Goal: Information Seeking & Learning: Learn about a topic

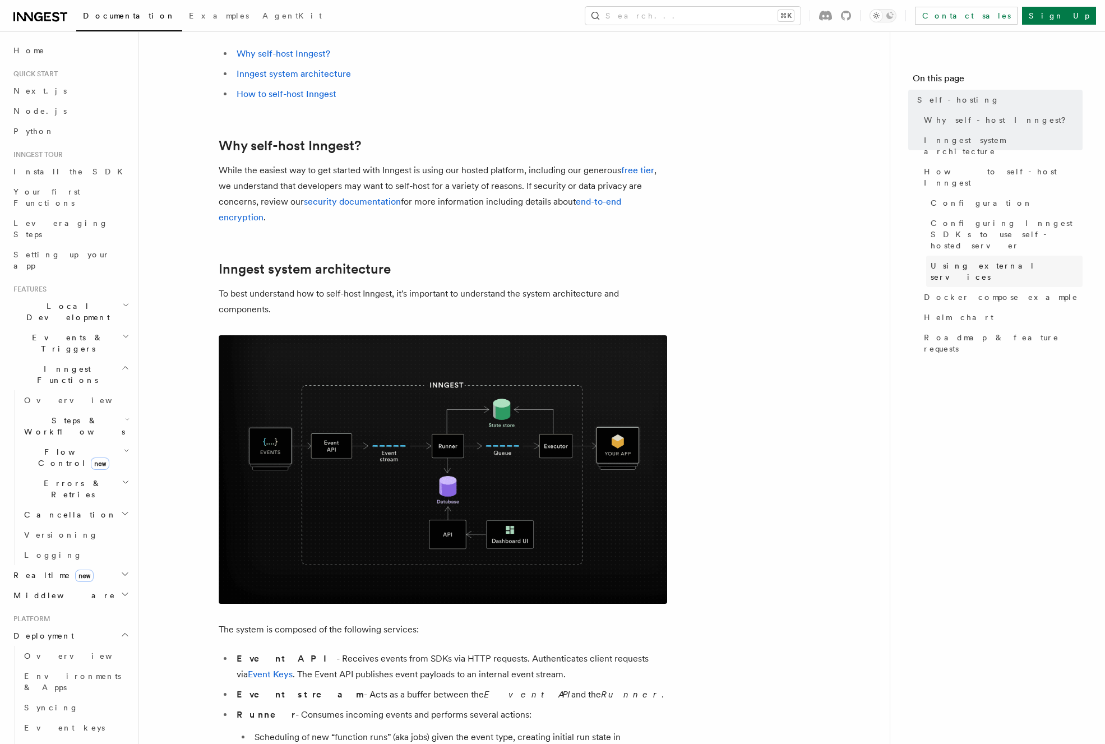
click at [969, 260] on span "Using external services" at bounding box center [1006, 271] width 152 height 22
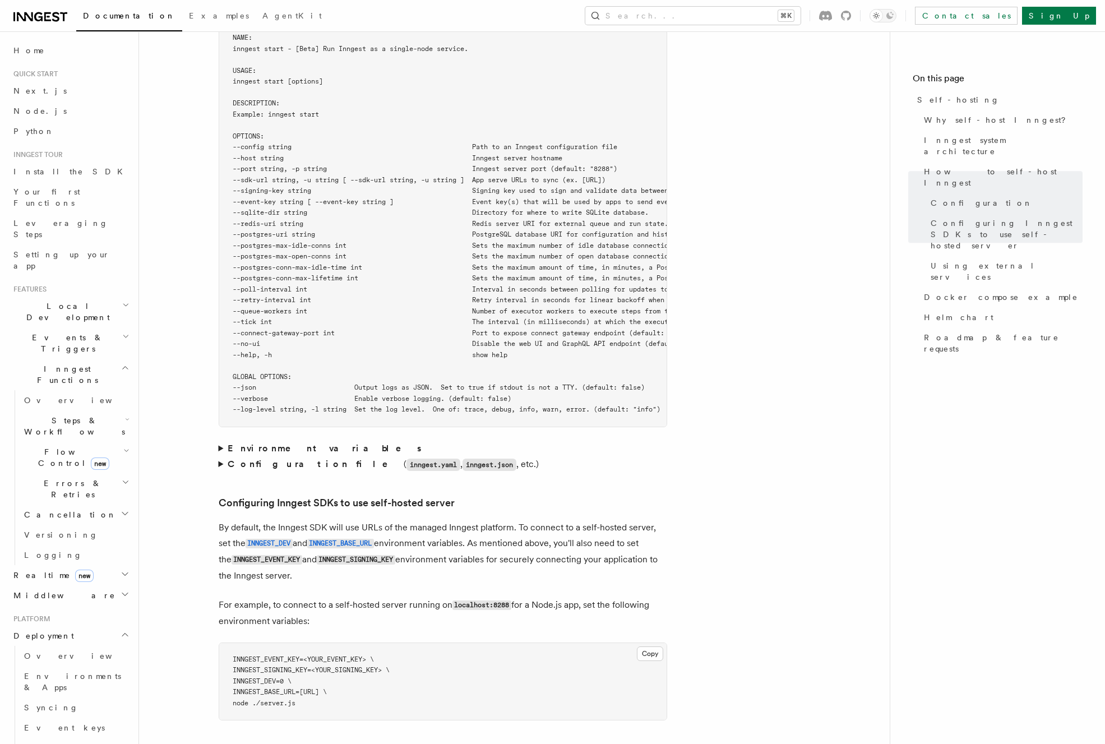
scroll to position [1985, 0]
click at [256, 443] on strong "Environment variables" at bounding box center [326, 448] width 196 height 11
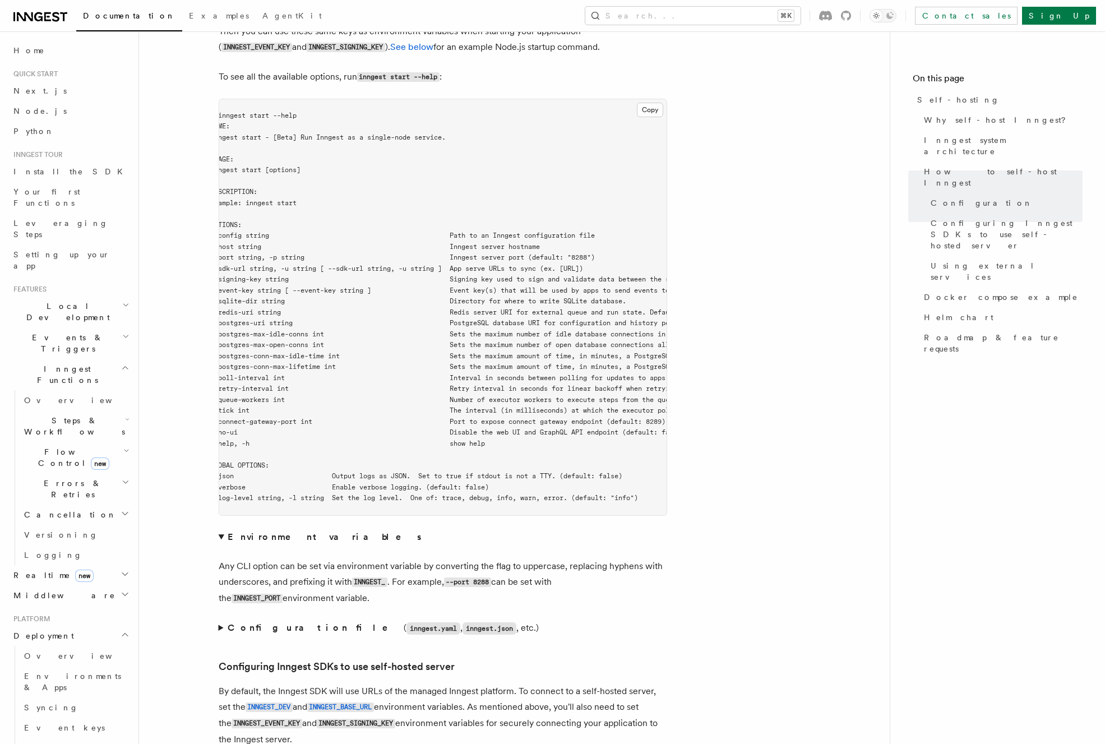
scroll to position [0, 0]
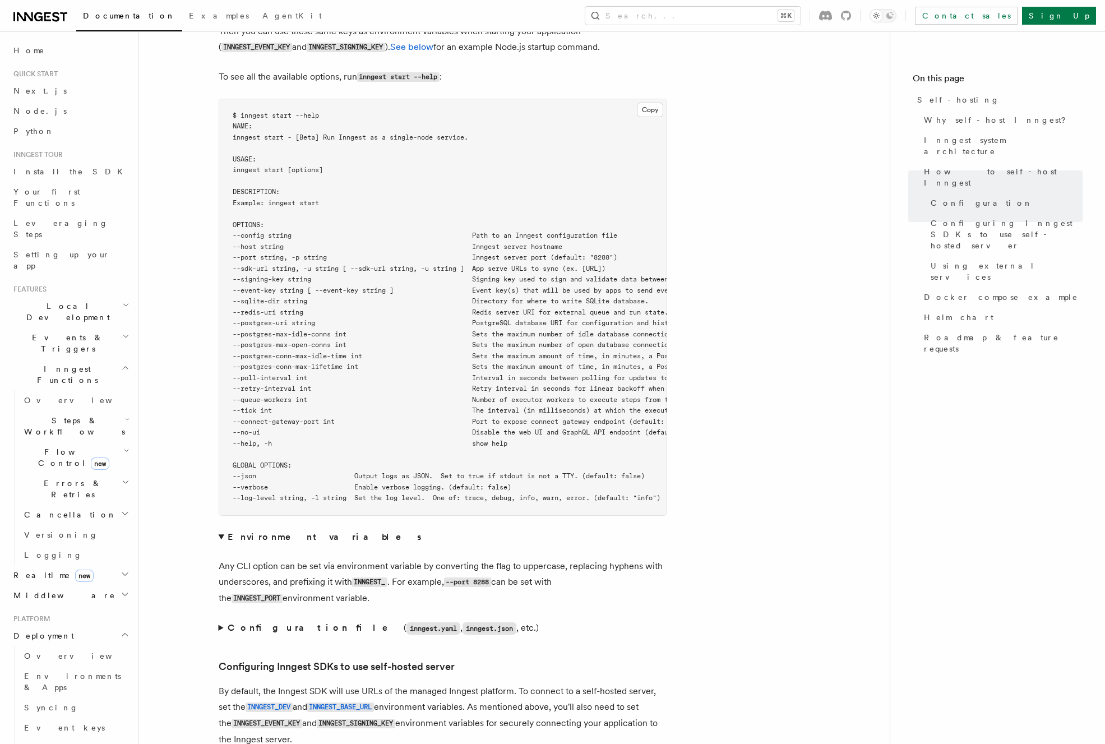
drag, startPoint x: 594, startPoint y: 405, endPoint x: 265, endPoint y: 240, distance: 368.7
click at [265, 240] on pre "$ inngest start --help NAME: inngest start - [Beta] Run Inngest as a single-nod…" at bounding box center [442, 307] width 447 height 416
click at [277, 406] on span "--tick int The interval (in milliseconds) at which the executor polls the queue…" at bounding box center [515, 410] width 565 height 8
click at [289, 396] on span "--queue-workers int Number of executor workers to execute steps from the queue …" at bounding box center [496, 400] width 526 height 8
click at [294, 363] on span "--postgres-conn-max-lifetime int Sets the maximum amount of time, in minutes, a…" at bounding box center [543, 367] width 620 height 8
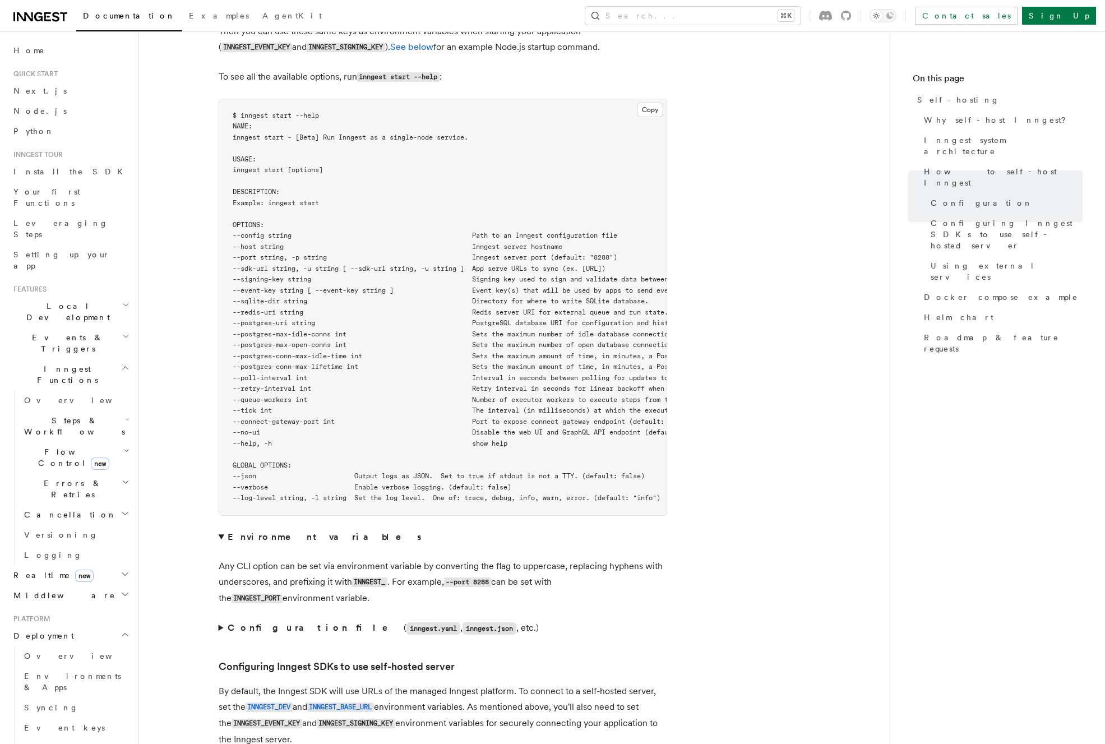
click at [299, 299] on pre "$ inngest start --help NAME: inngest start - [Beta] Run Inngest as a single-nod…" at bounding box center [442, 307] width 447 height 416
click at [772, 276] on article "Platform Deployment Self-hosting Self-hosting support for Inngest is supported …" at bounding box center [514, 584] width 715 height 4865
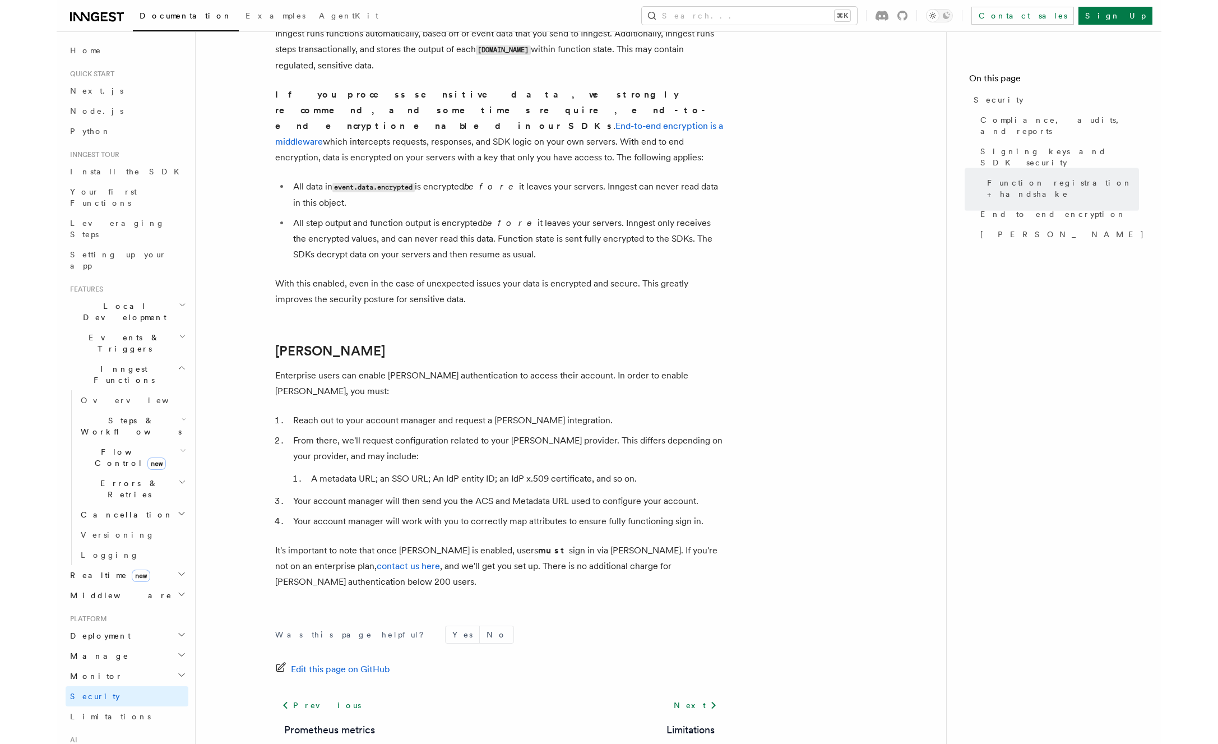
scroll to position [945, 0]
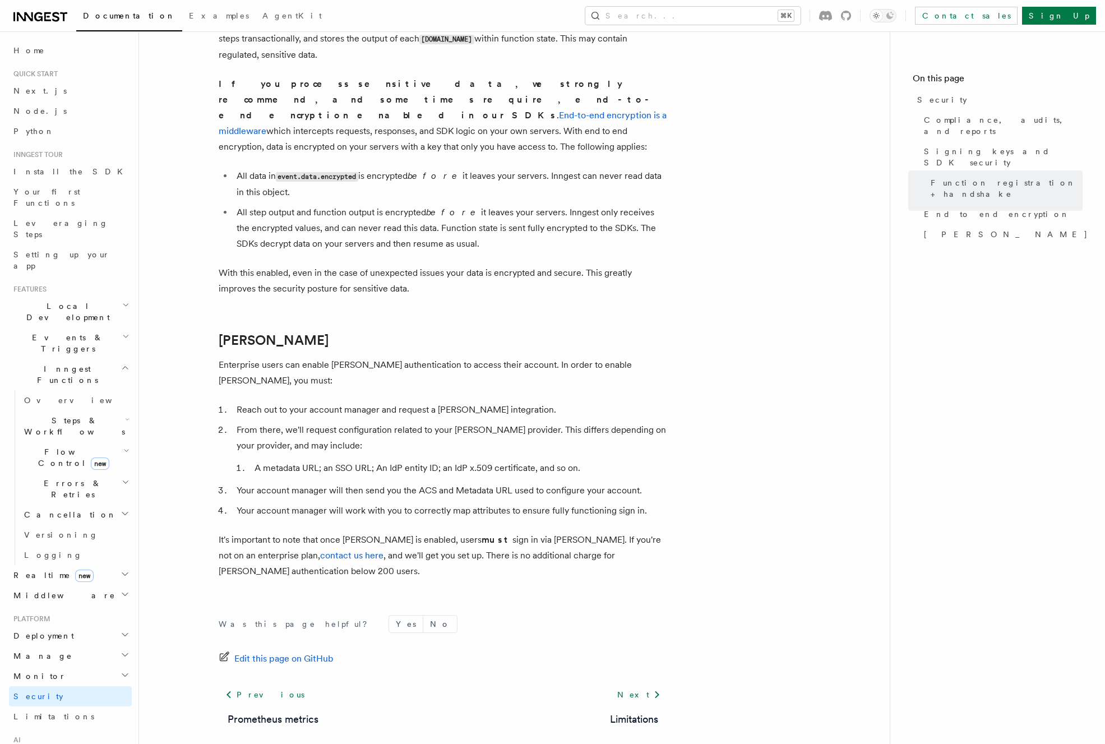
click at [635, 422] on li "From there, we'll request configuration related to your SAML provider. This dif…" at bounding box center [450, 449] width 434 height 54
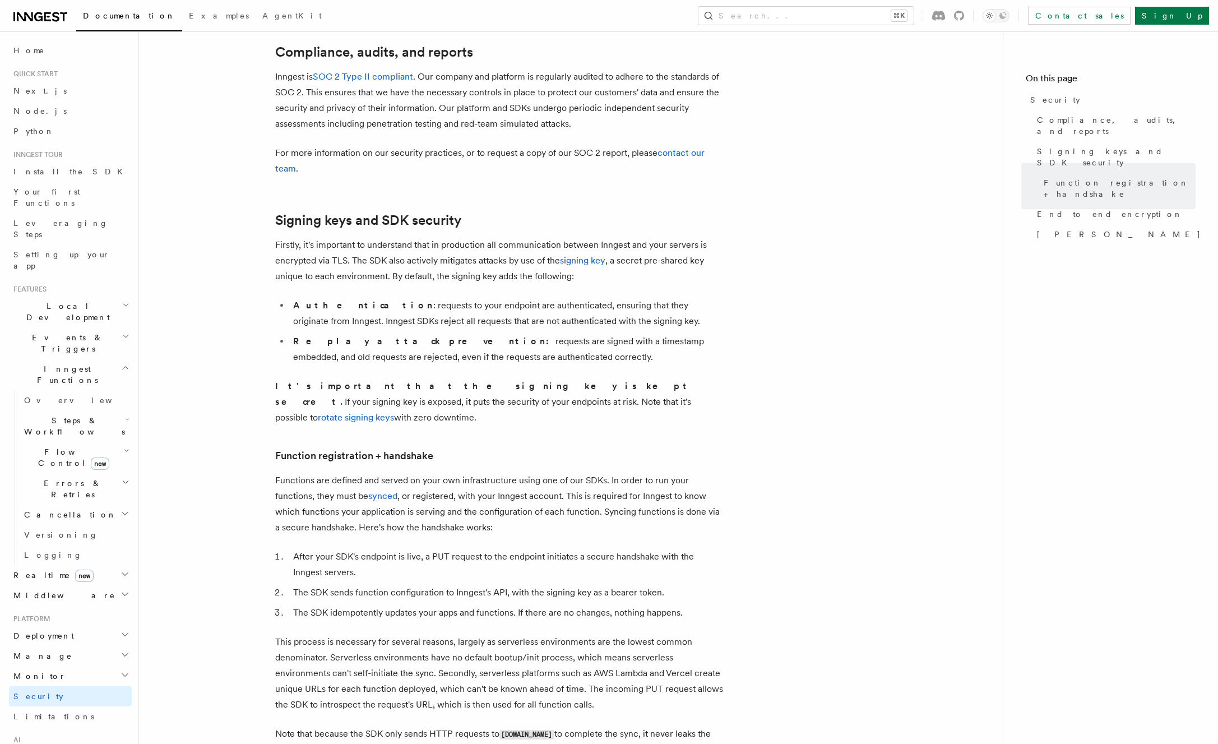
scroll to position [0, 0]
